Goal: Task Accomplishment & Management: Manage account settings

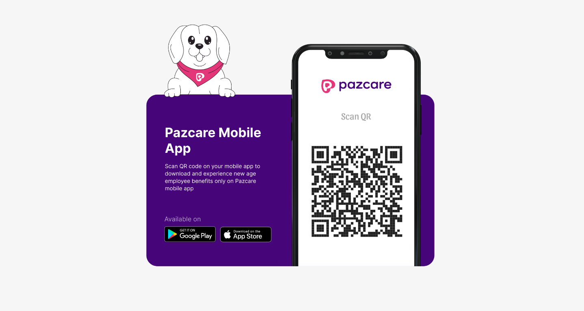
click at [520, 109] on div at bounding box center [292, 155] width 584 height 311
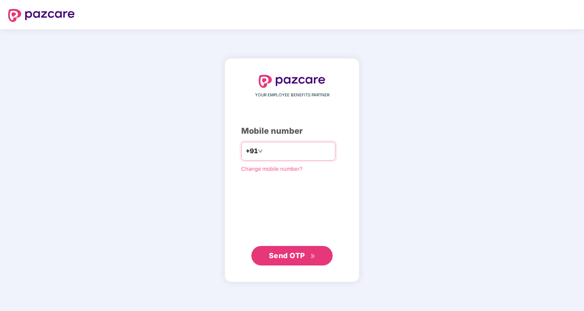
click at [258, 153] on icon "down" at bounding box center [260, 151] width 5 height 5
type input "*"
type input "**********"
click at [302, 204] on div "YOUR EMPLOYEE BENEFITS PARTNER Mobile number +91 Change mobile number? Send OTP" at bounding box center [292, 170] width 102 height 191
click at [258, 152] on icon "down" at bounding box center [260, 151] width 5 height 5
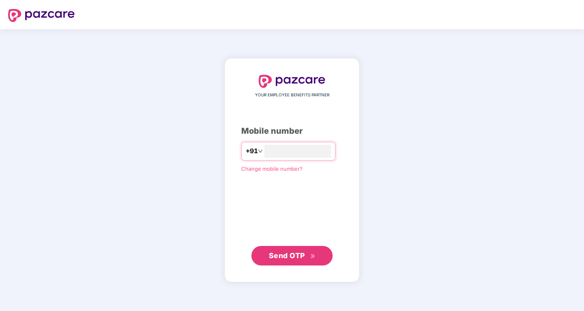
click at [263, 218] on div "YOUR EMPLOYEE BENEFITS PARTNER Mobile number +91 Change mobile number? Send OTP" at bounding box center [292, 170] width 102 height 191
click at [246, 151] on span "+91" at bounding box center [252, 151] width 12 height 10
click at [246, 174] on input "**********" at bounding box center [279, 174] width 66 height 15
click at [247, 174] on input "**********" at bounding box center [279, 174] width 66 height 15
type input "**********"
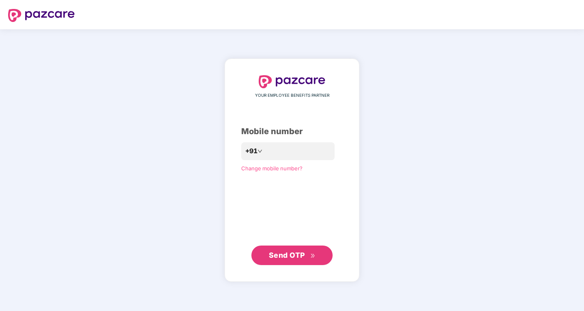
click at [280, 207] on div "YOUR EMPLOYEE BENEFITS PARTNER Mobile number +91 Change mobile number? Send OTP" at bounding box center [292, 170] width 102 height 190
click at [280, 168] on span "Change mobile number?" at bounding box center [271, 168] width 61 height 7
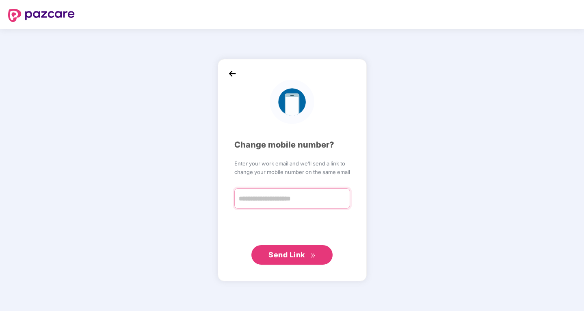
click at [273, 206] on input "text" at bounding box center [292, 198] width 116 height 20
click at [230, 74] on img at bounding box center [232, 74] width 12 height 12
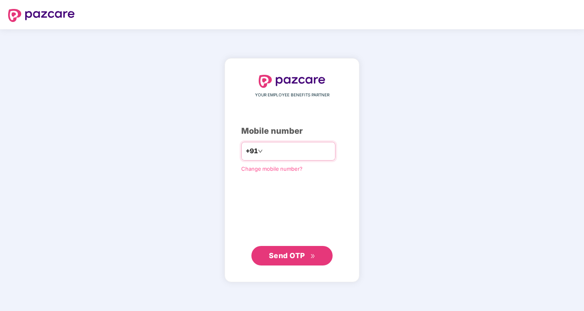
click at [246, 148] on span "+91" at bounding box center [252, 151] width 12 height 10
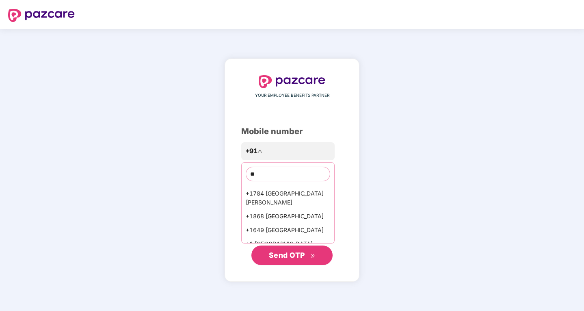
scroll to position [256, 0]
type input "**"
click at [302, 223] on div "+1 [GEOGRAPHIC_DATA]" at bounding box center [288, 230] width 93 height 14
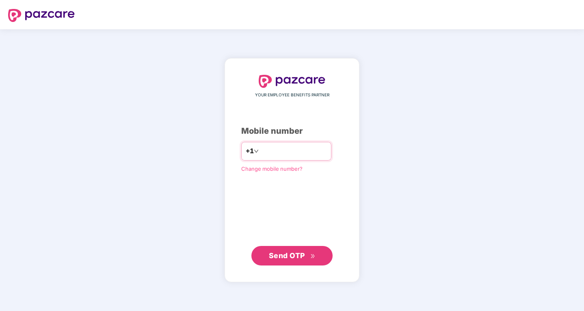
type input "**********"
click at [292, 249] on button "Send OTP" at bounding box center [292, 255] width 81 height 20
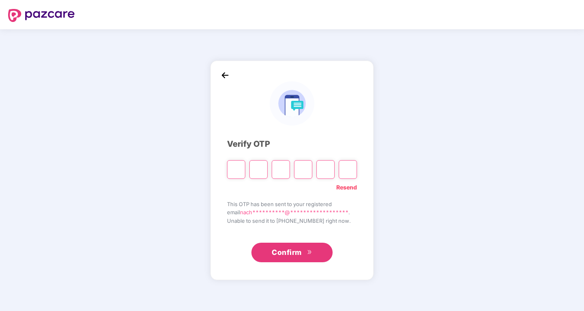
type input "*"
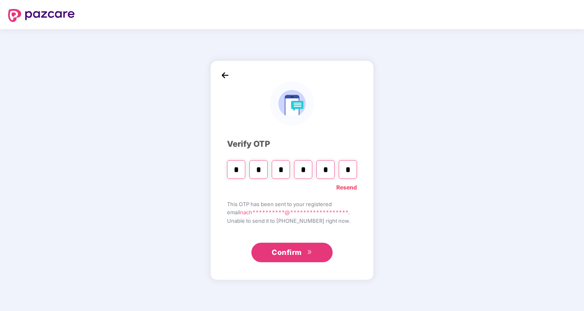
type input "*"
click at [239, 166] on input "*" at bounding box center [236, 169] width 18 height 19
type input "*"
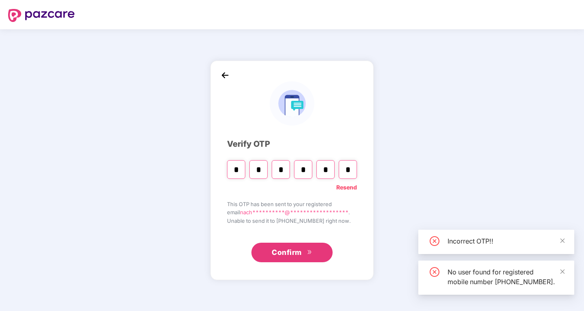
type input "*"
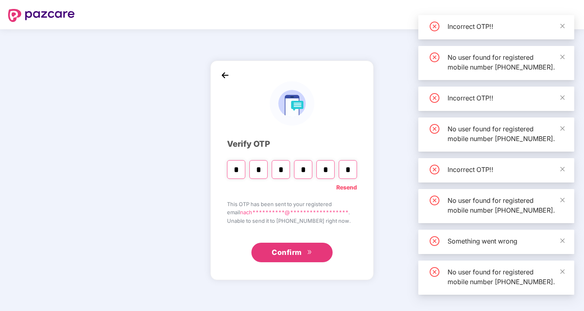
type input "*"
click at [284, 253] on span "Confirm" at bounding box center [287, 252] width 30 height 11
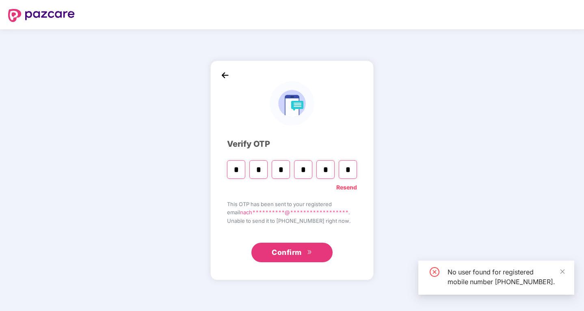
click at [296, 251] on span "Confirm" at bounding box center [287, 252] width 30 height 11
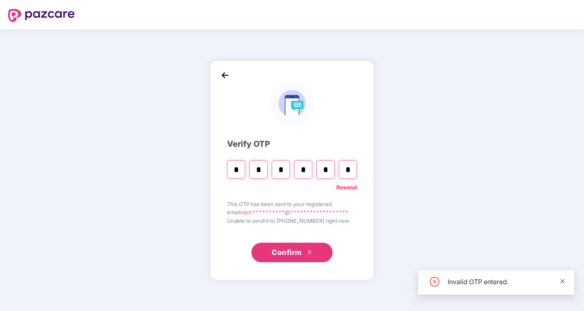
click at [564, 284] on icon "close" at bounding box center [563, 281] width 6 height 6
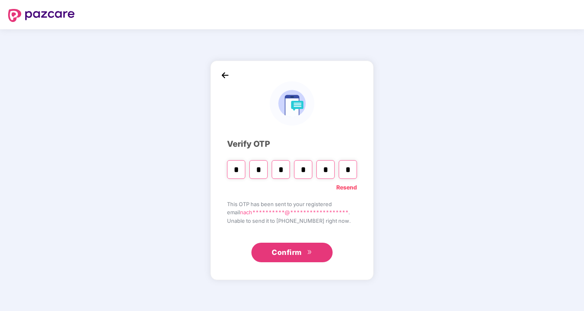
click at [340, 190] on link "Resend" at bounding box center [346, 187] width 21 height 9
click at [239, 165] on input "Please enter verification code. Digit 1" at bounding box center [236, 169] width 18 height 19
type input "*"
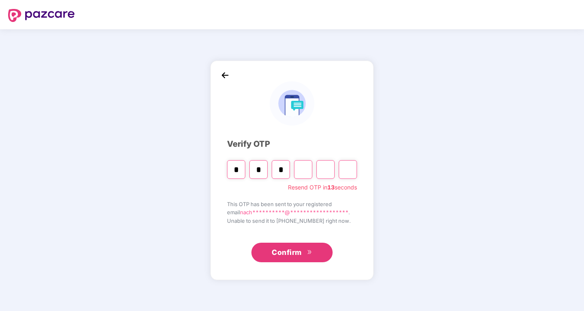
type input "*"
